Goal: Task Accomplishment & Management: Complete application form

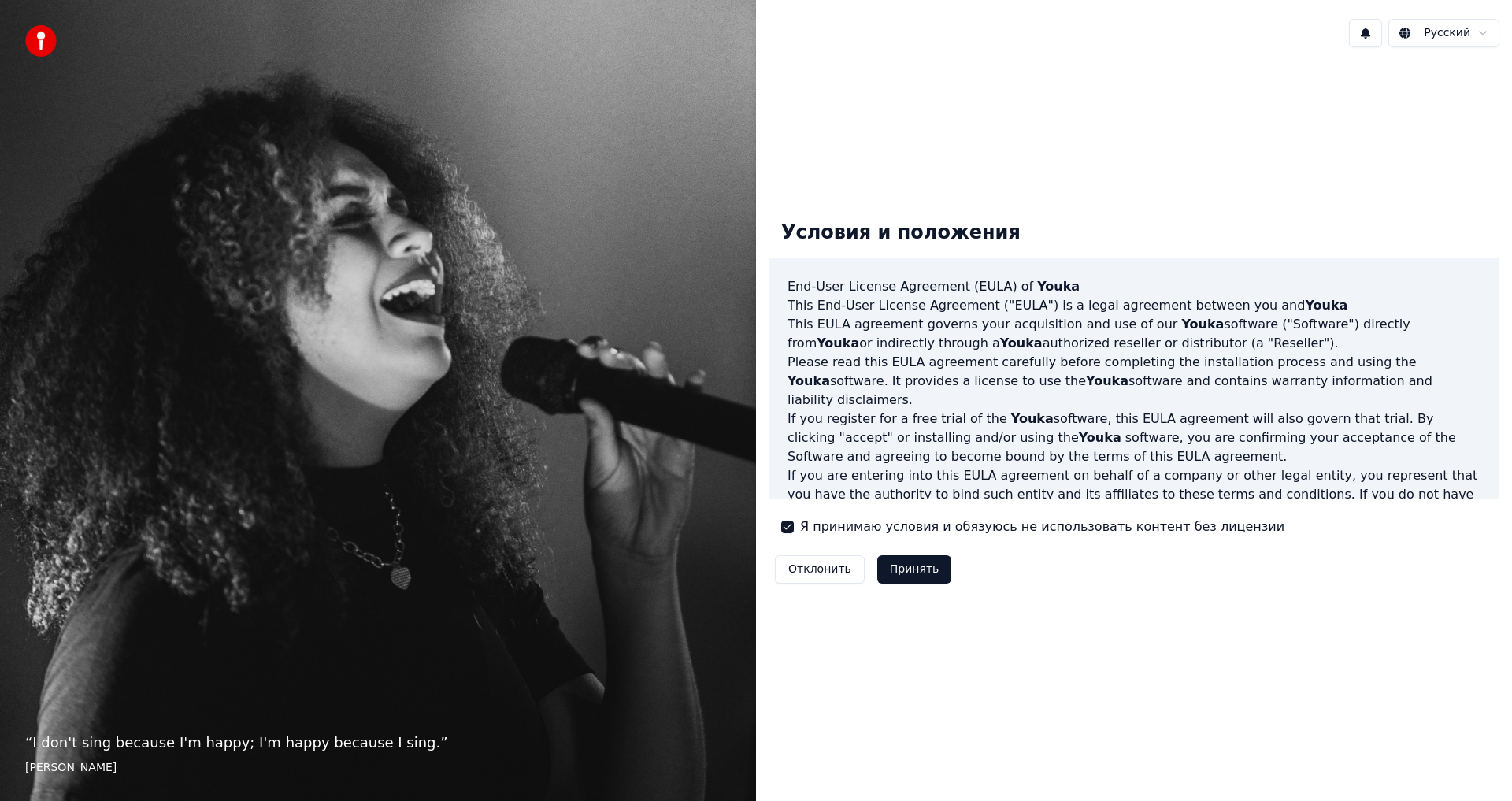
click at [924, 573] on button "Принять" at bounding box center [915, 569] width 75 height 28
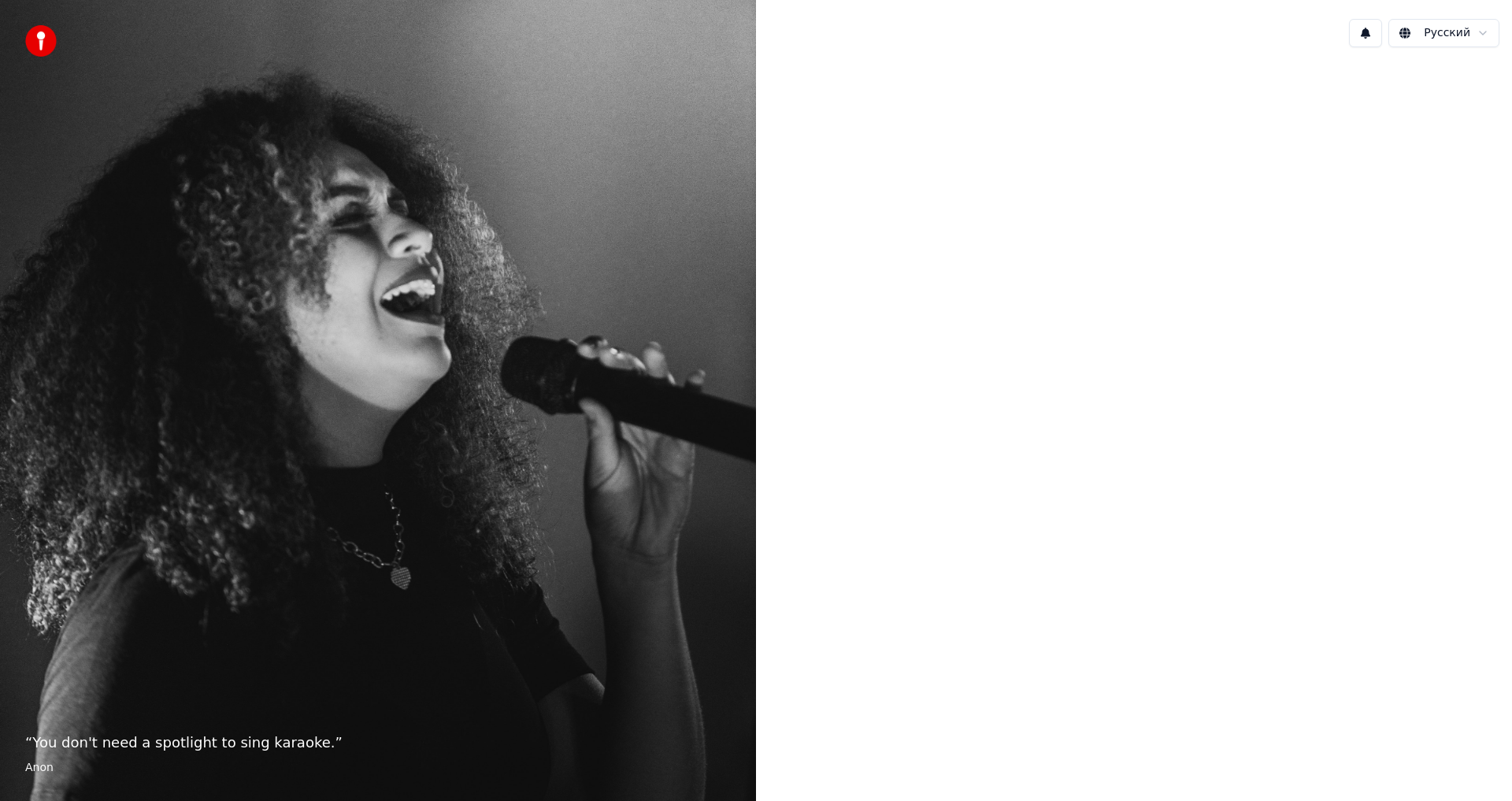
click at [1082, 480] on div at bounding box center [1134, 398] width 756 height 678
click at [1188, 336] on div at bounding box center [1134, 398] width 756 height 678
click at [1462, 26] on html "“ You don't need a spotlight to sing karaoke. ” Anon Русский" at bounding box center [756, 400] width 1512 height 801
click at [1082, 658] on html "“ You don't need a spotlight to sing karaoke. ” Anon Русский English Español Fr…" at bounding box center [756, 400] width 1512 height 801
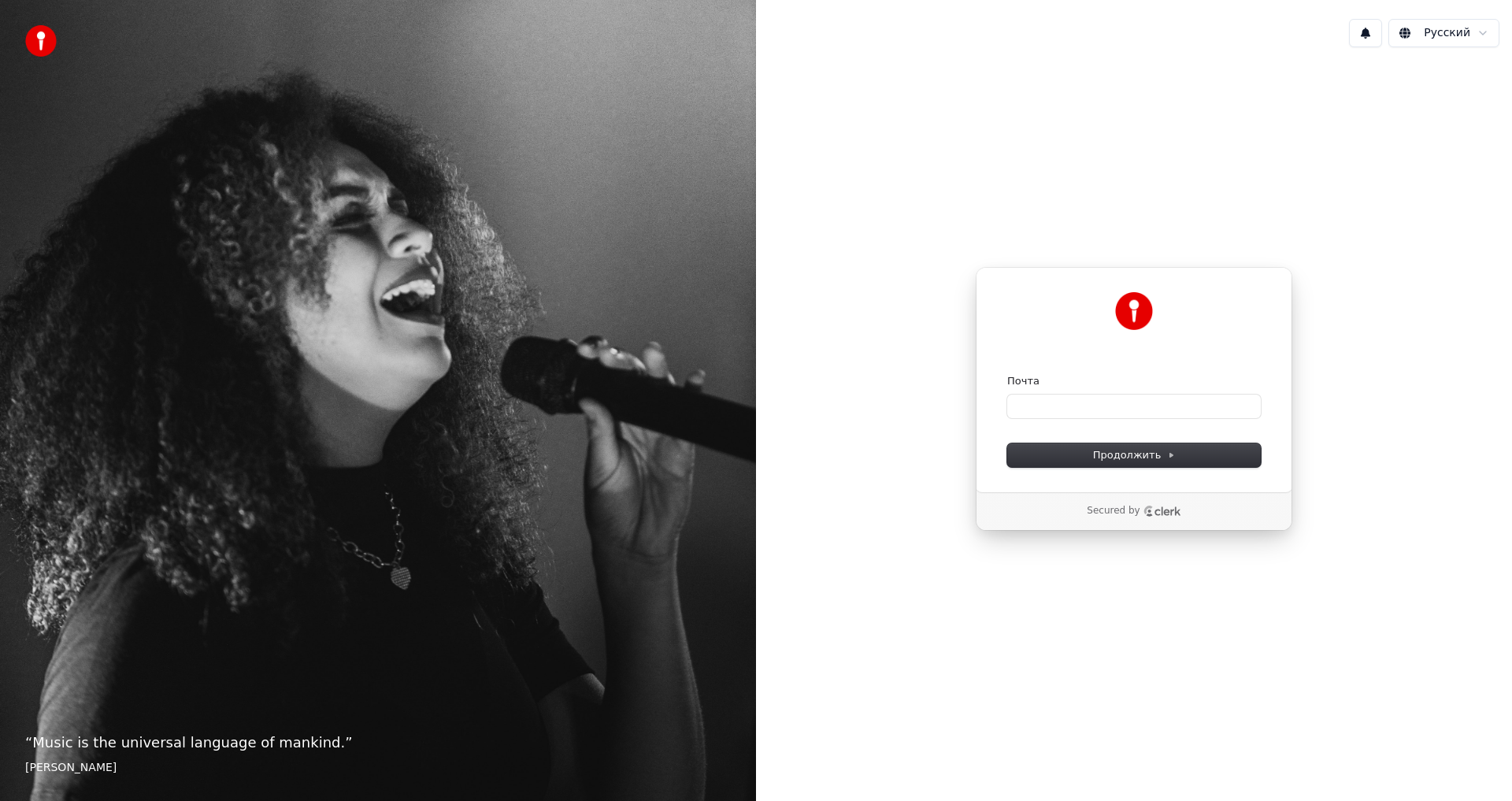
click at [1114, 392] on div "Почта" at bounding box center [1134, 396] width 253 height 44
click at [1117, 399] on input "Почта" at bounding box center [1134, 406] width 253 height 24
type input "*"
click at [1179, 451] on button "Продолжить" at bounding box center [1134, 456] width 253 height 24
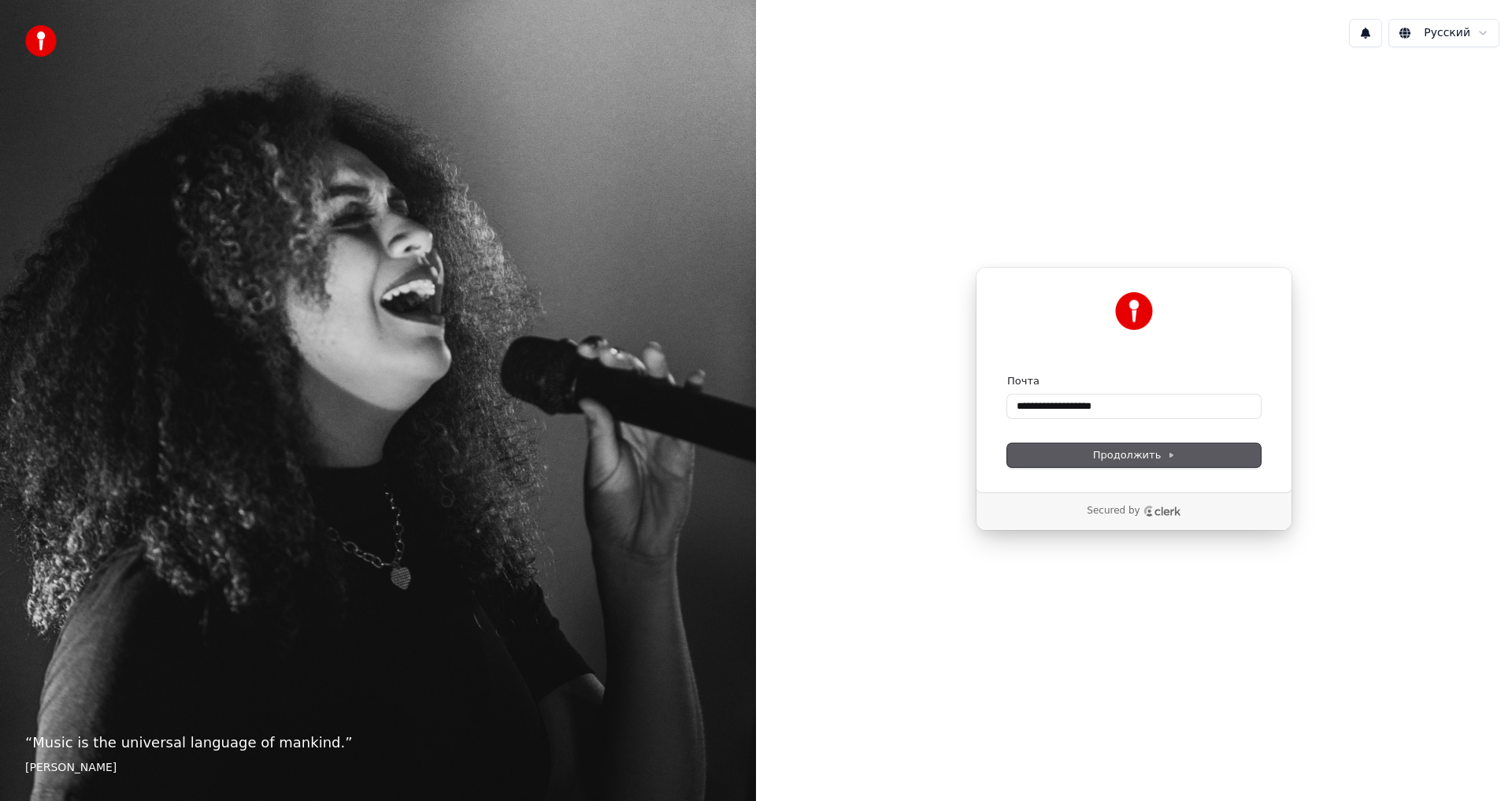
type input "**********"
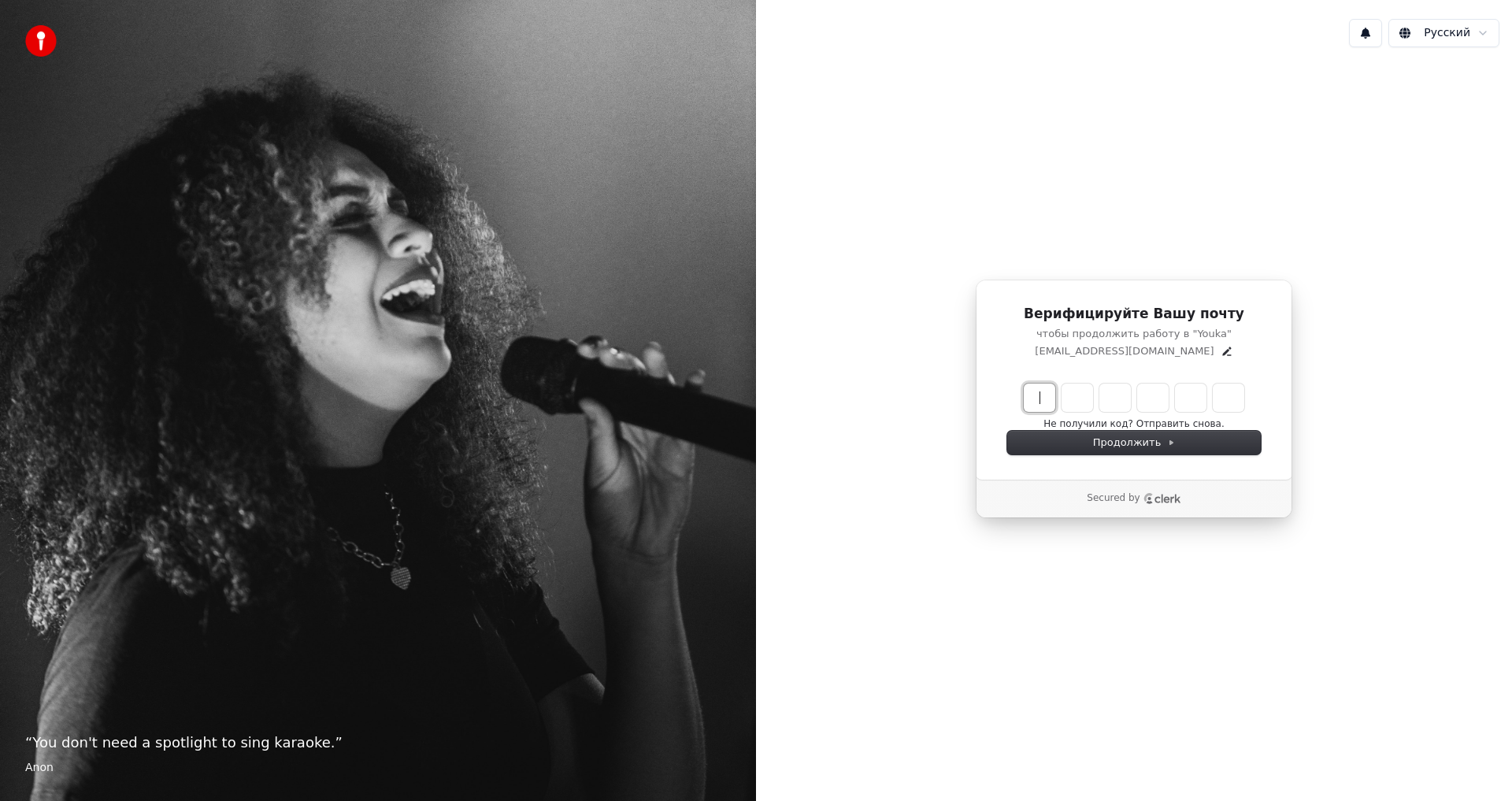
paste input "******"
type input "******"
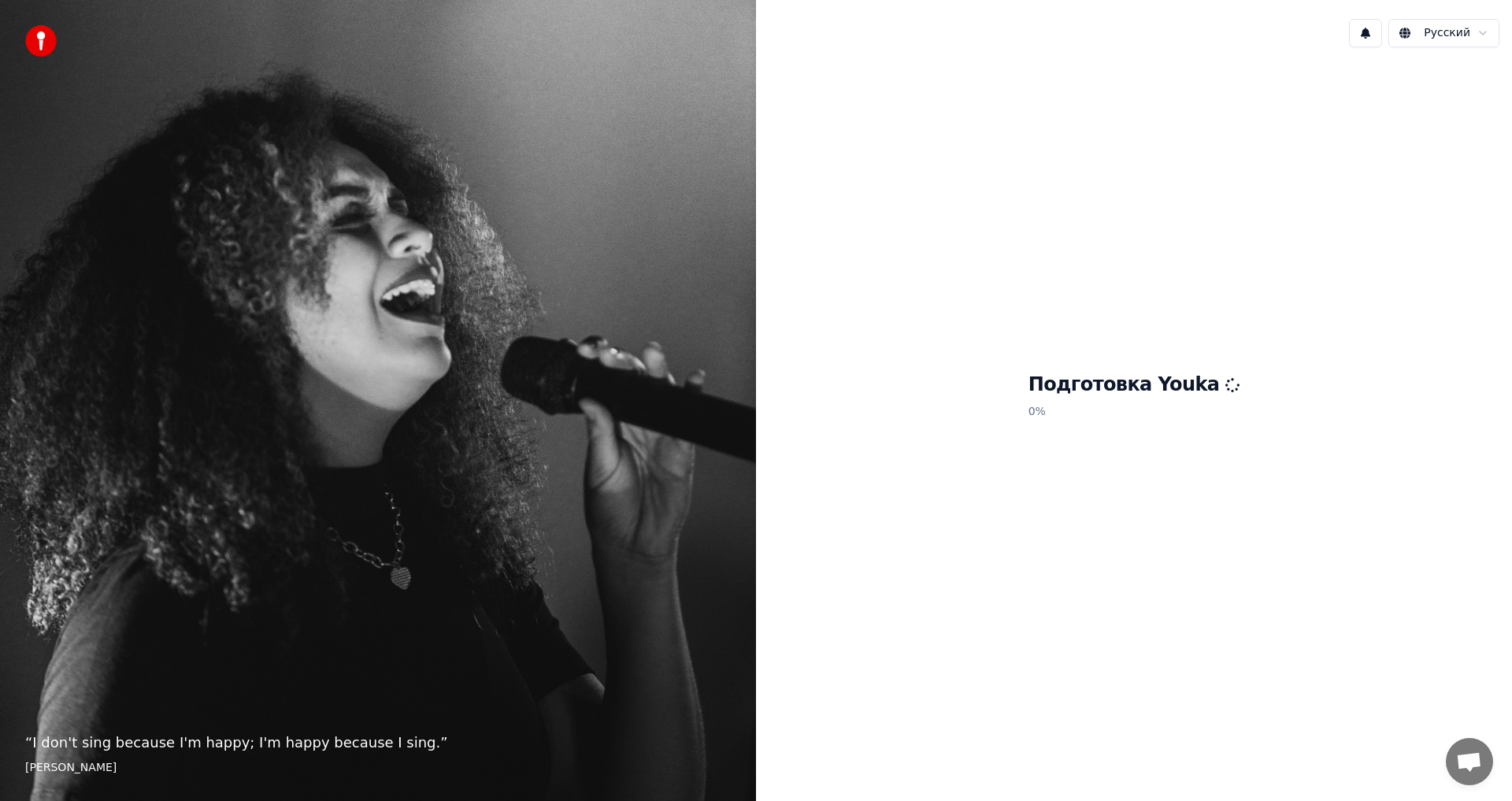
click at [1149, 387] on h1 "Подготовка Youka" at bounding box center [1135, 386] width 212 height 26
click at [1456, 761] on span "Открытый чат" at bounding box center [1469, 761] width 47 height 47
click at [1480, 754] on span "Открытый чат" at bounding box center [1469, 763] width 26 height 22
click at [1460, 757] on span "Открытый чат" at bounding box center [1469, 763] width 26 height 22
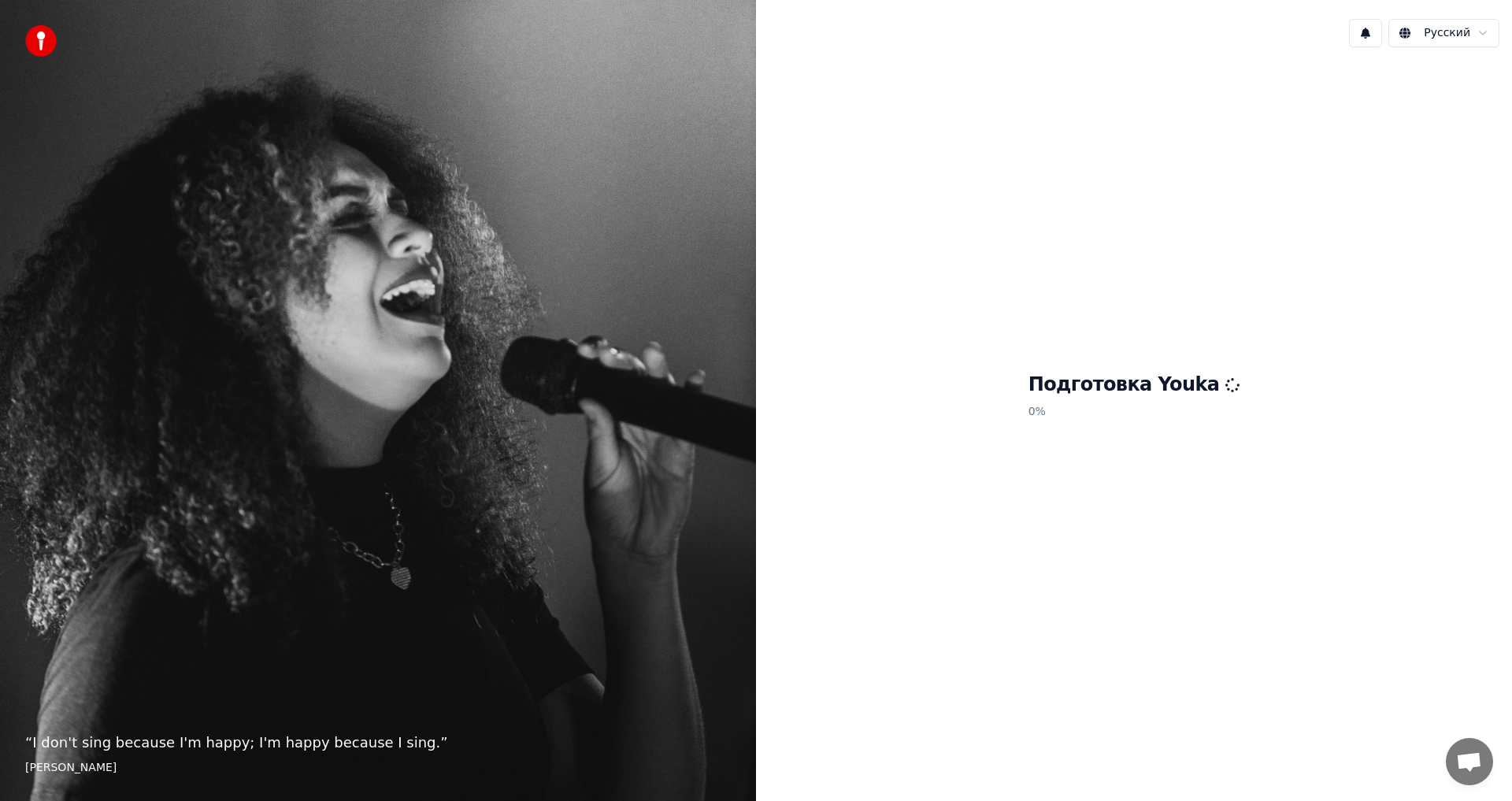
drag, startPoint x: 1460, startPoint y: 757, endPoint x: 1189, endPoint y: 681, distance: 281.5
click at [1419, 747] on body "“ I don't sing because I'm happy; I'm happy because I sing. ” William James Рус…" at bounding box center [756, 400] width 1512 height 801
